Goal: Information Seeking & Learning: Learn about a topic

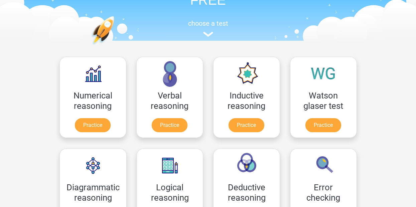
scroll to position [59, 0]
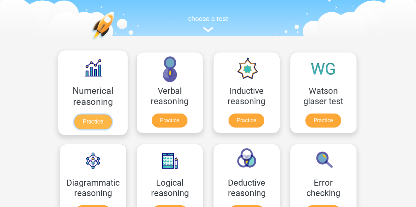
click at [92, 119] on link "Practice" at bounding box center [92, 122] width 37 height 15
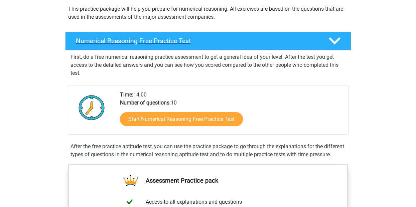
scroll to position [81, 0]
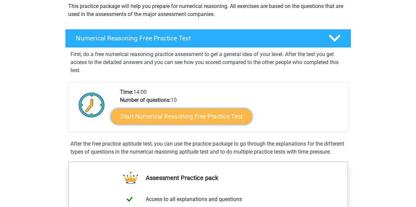
click at [146, 116] on link "Start Numerical Reasoning Free Practice Test" at bounding box center [181, 116] width 141 height 16
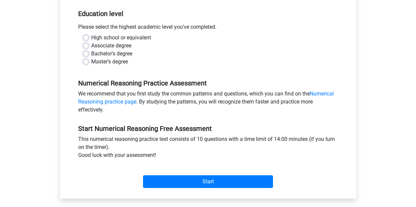
scroll to position [136, 0]
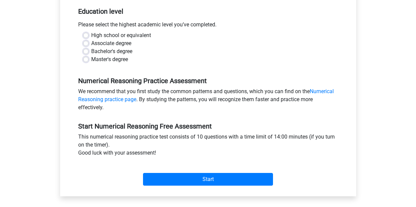
click at [109, 48] on label "Bachelor's degree" at bounding box center [111, 51] width 41 height 8
click at [89, 48] on input "Bachelor's degree" at bounding box center [85, 50] width 5 height 7
radio input "true"
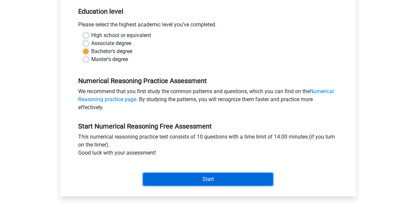
click at [175, 181] on input "Start" at bounding box center [208, 179] width 130 height 13
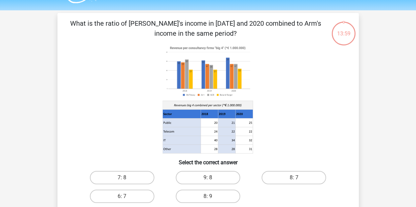
scroll to position [18, 0]
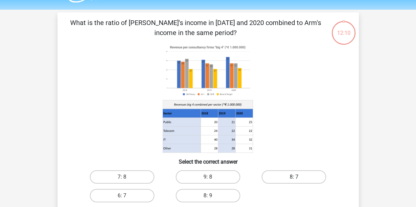
click at [285, 176] on label "8: 7" at bounding box center [294, 176] width 64 height 13
click at [294, 177] on input "8: 7" at bounding box center [296, 179] width 4 height 4
radio input "true"
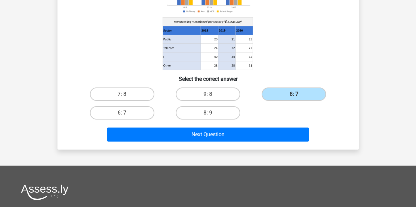
scroll to position [102, 0]
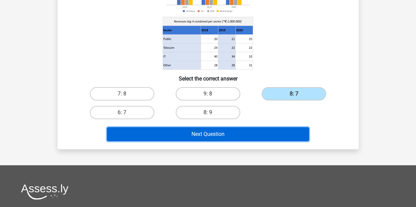
click at [264, 137] on button "Next Question" at bounding box center [208, 134] width 202 height 14
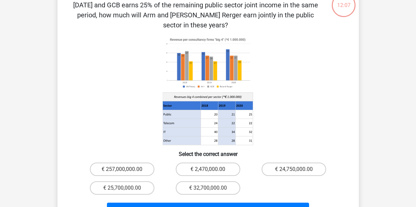
scroll to position [31, 0]
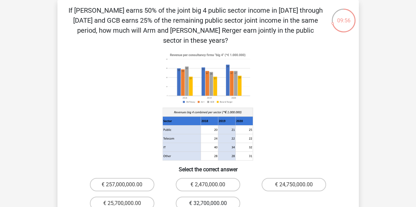
click at [215, 197] on label "€ 32,700,000.00" at bounding box center [208, 203] width 64 height 13
click at [212, 203] on input "€ 32,700,000.00" at bounding box center [210, 205] width 4 height 4
radio input "true"
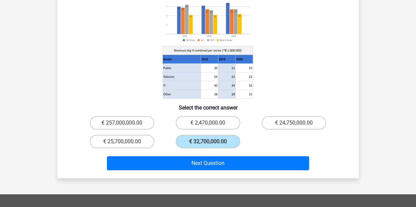
scroll to position [109, 0]
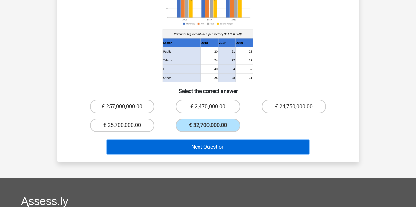
click at [253, 140] on button "Next Question" at bounding box center [208, 147] width 202 height 14
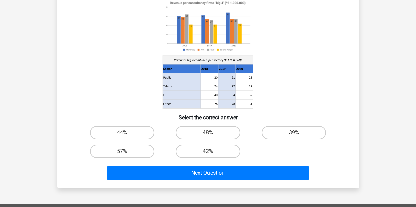
scroll to position [31, 0]
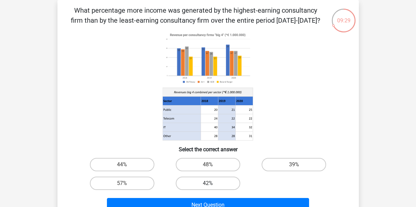
click at [228, 185] on label "42%" at bounding box center [208, 183] width 64 height 13
click at [212, 185] on input "42%" at bounding box center [210, 185] width 4 height 4
radio input "true"
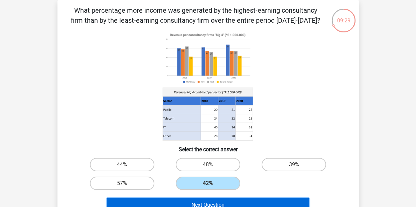
click at [228, 200] on button "Next Question" at bounding box center [208, 205] width 202 height 14
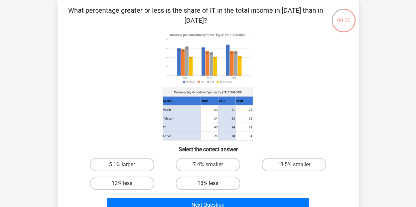
click at [223, 184] on label "13% less" at bounding box center [208, 183] width 64 height 13
click at [212, 184] on input "13% less" at bounding box center [210, 185] width 4 height 4
radio input "true"
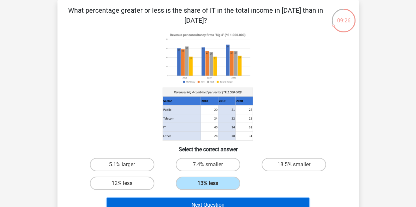
click at [220, 203] on button "Next Question" at bounding box center [208, 205] width 202 height 14
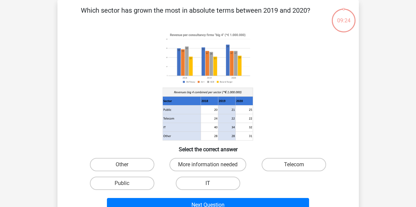
click at [223, 186] on label "IT" at bounding box center [208, 183] width 64 height 13
click at [212, 186] on input "IT" at bounding box center [210, 185] width 4 height 4
radio input "true"
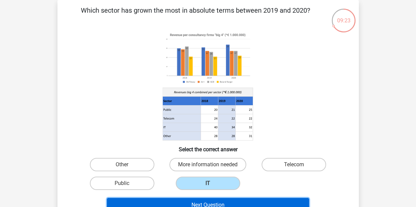
click at [219, 201] on button "Next Question" at bounding box center [208, 205] width 202 height 14
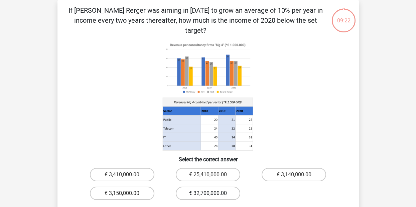
click at [220, 187] on label "€ 32,700,000.00" at bounding box center [208, 193] width 64 height 13
click at [212, 193] on input "€ 32,700,000.00" at bounding box center [210, 195] width 4 height 4
radio input "true"
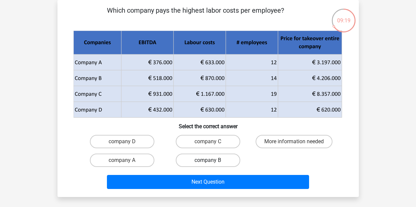
click at [218, 164] on label "company B" at bounding box center [208, 160] width 64 height 13
click at [212, 164] on input "company B" at bounding box center [210, 162] width 4 height 4
radio input "true"
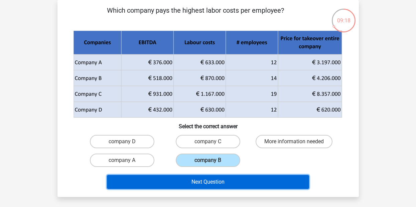
click at [215, 180] on button "Next Question" at bounding box center [208, 182] width 202 height 14
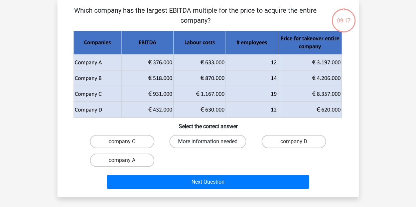
click at [214, 143] on label "More information needed" at bounding box center [207, 141] width 77 height 13
click at [212, 143] on input "More information needed" at bounding box center [210, 144] width 4 height 4
radio input "true"
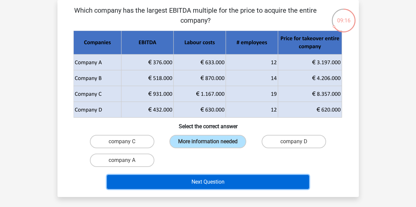
click at [215, 184] on button "Next Question" at bounding box center [208, 182] width 202 height 14
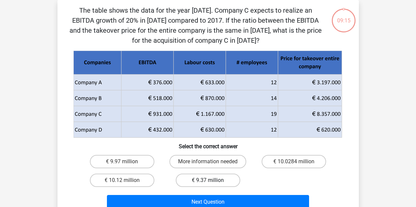
click at [217, 180] on label "€ 9.37 million" at bounding box center [208, 180] width 64 height 13
click at [212, 180] on input "€ 9.37 million" at bounding box center [210, 182] width 4 height 4
radio input "true"
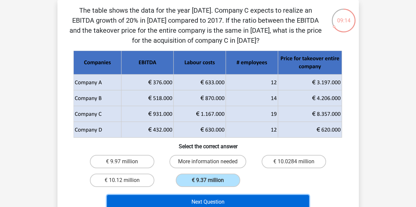
click at [210, 202] on button "Next Question" at bounding box center [208, 202] width 202 height 14
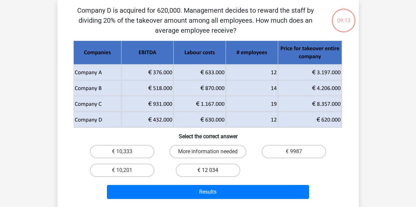
click at [217, 172] on label "€ 12 034" at bounding box center [208, 170] width 64 height 13
click at [212, 172] on input "€ 12 034" at bounding box center [210, 172] width 4 height 4
radio input "true"
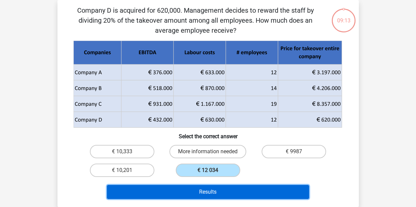
click at [213, 188] on button "Results" at bounding box center [208, 192] width 202 height 14
